Goal: Navigation & Orientation: Find specific page/section

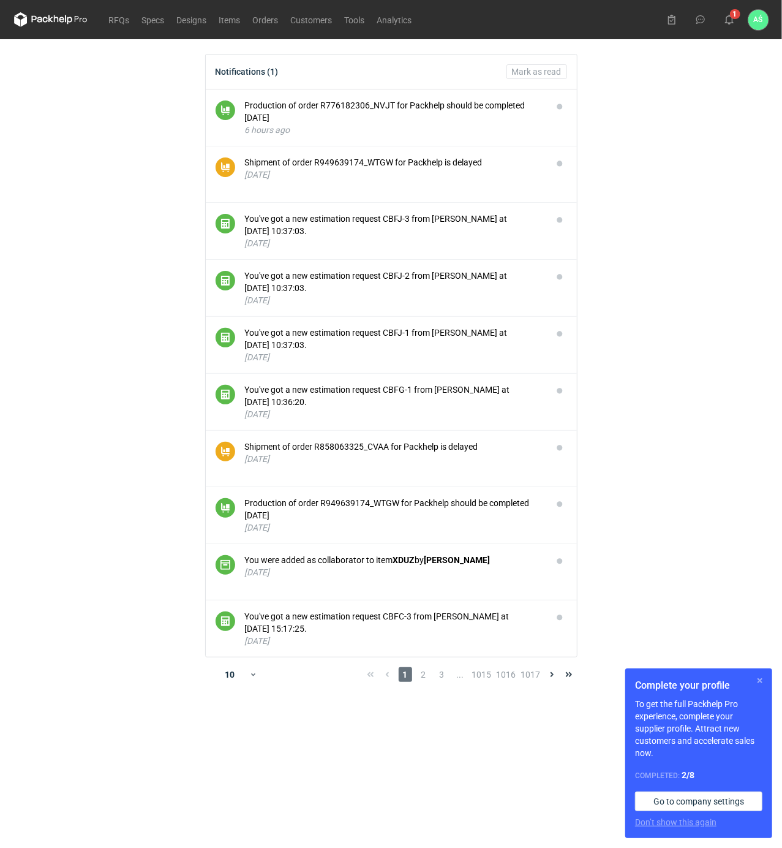
click at [763, 682] on button "button" at bounding box center [760, 680] width 15 height 15
